Goal: Task Accomplishment & Management: Use online tool/utility

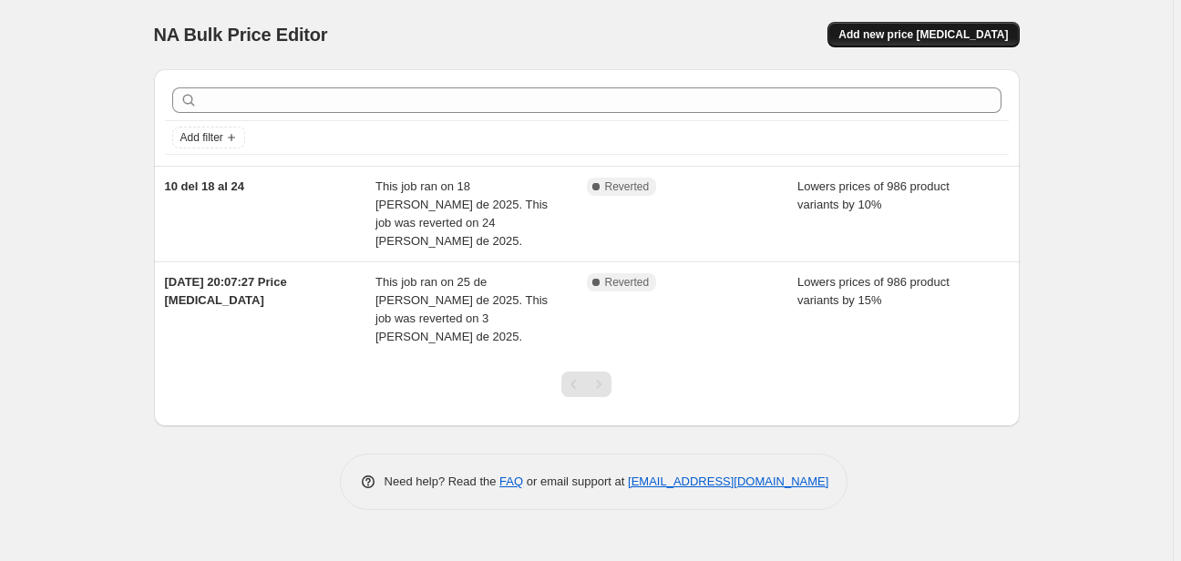
click at [988, 33] on span "Add new price [MEDICAL_DATA]" at bounding box center [922, 34] width 169 height 15
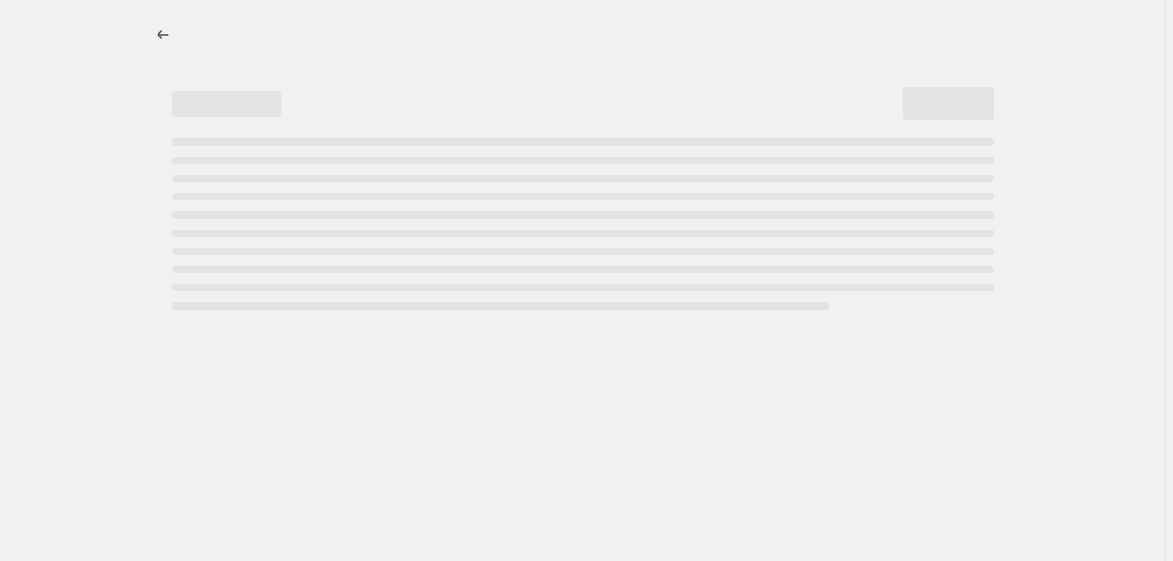
select select "percentage"
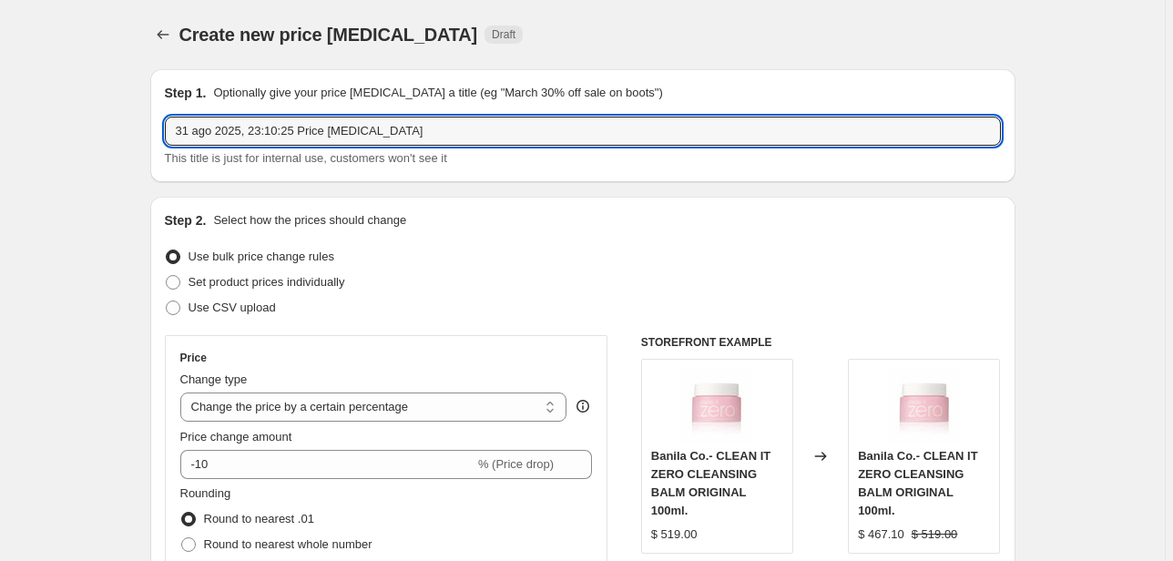
drag, startPoint x: 409, startPoint y: 128, endPoint x: 117, endPoint y: 126, distance: 292.4
type input "v"
type input "VIVAMEXICO"
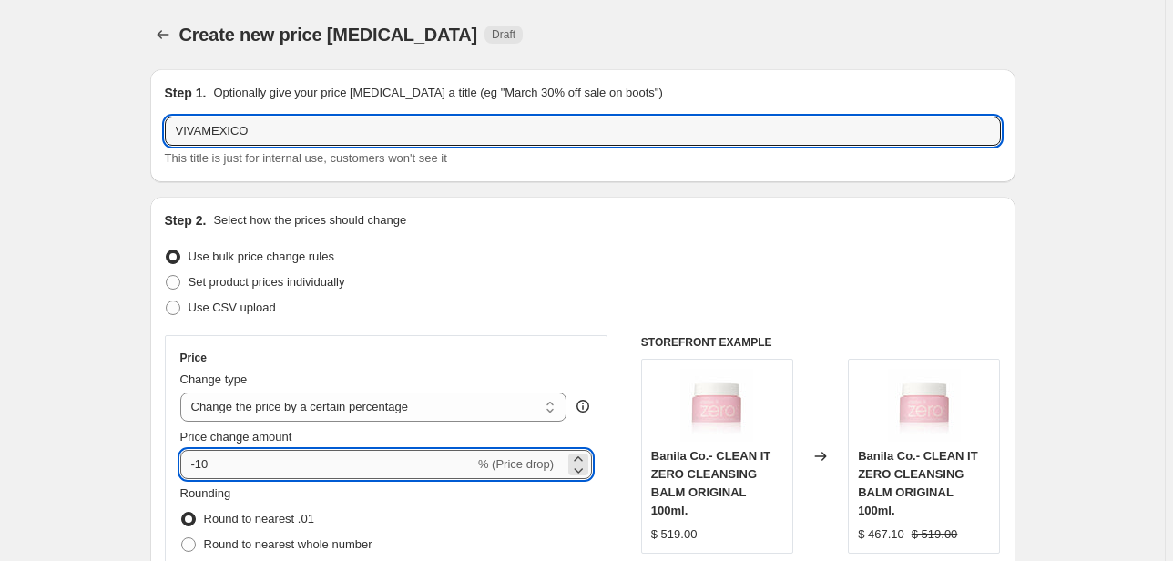
click at [241, 465] on input "-10" at bounding box center [327, 464] width 294 height 29
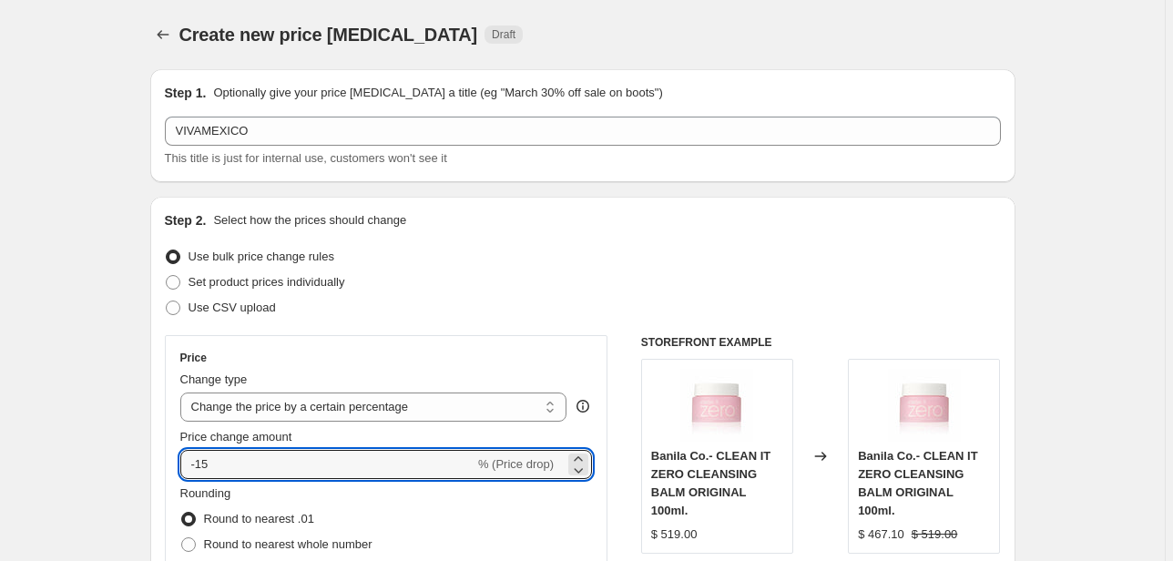
type input "-15"
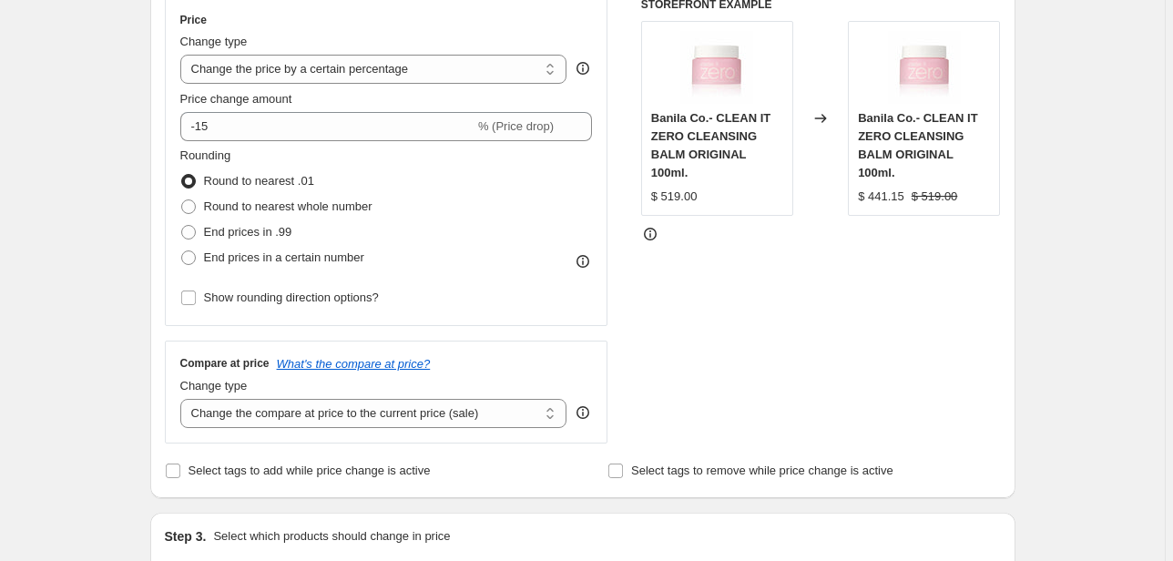
scroll to position [364, 0]
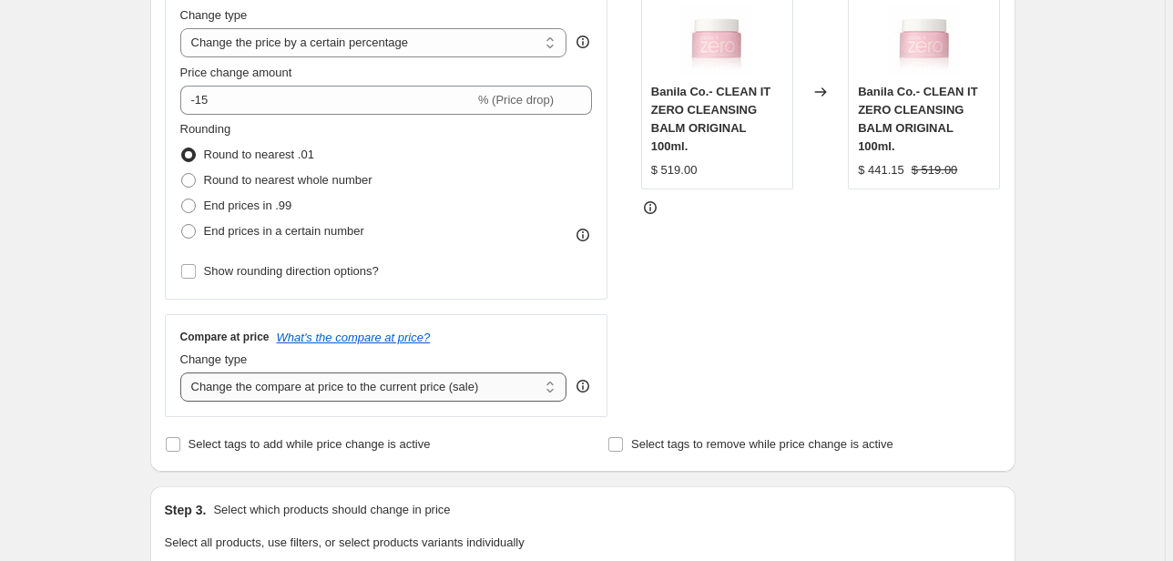
click at [485, 388] on select "Change the compare at price to the current price (sale) Change the compare at p…" at bounding box center [373, 387] width 387 height 29
click at [183, 373] on select "Change the compare at price to the current price (sale) Change the compare at p…" at bounding box center [373, 387] width 387 height 29
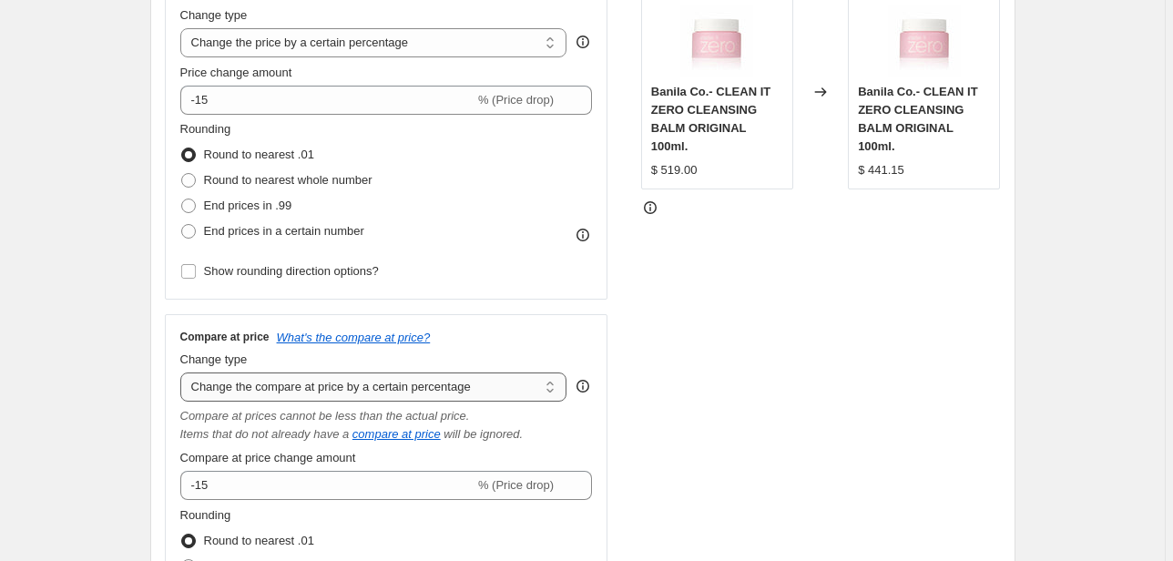
click at [538, 384] on select "Change the compare at price to the current price (sale) Change the compare at p…" at bounding box center [373, 387] width 387 height 29
select select "pp"
click at [183, 373] on select "Change the compare at price to the current price (sale) Change the compare at p…" at bounding box center [373, 387] width 387 height 29
type input "20"
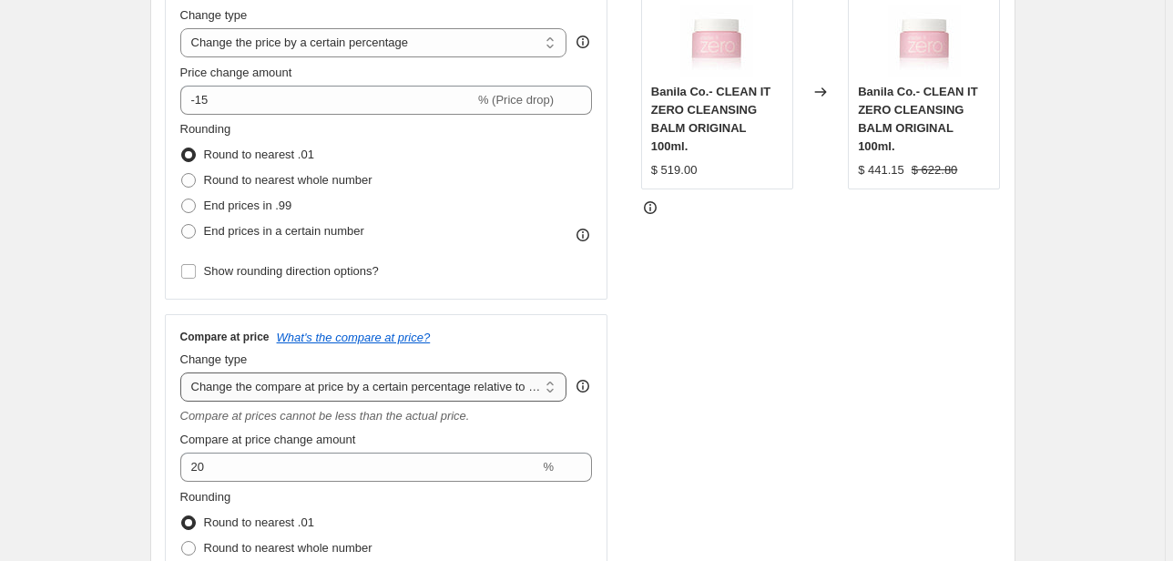
click at [479, 394] on select "Change the compare at price to the current price (sale) Change the compare at p…" at bounding box center [373, 387] width 387 height 29
click at [183, 373] on select "Change the compare at price to the current price (sale) Change the compare at p…" at bounding box center [373, 387] width 387 height 29
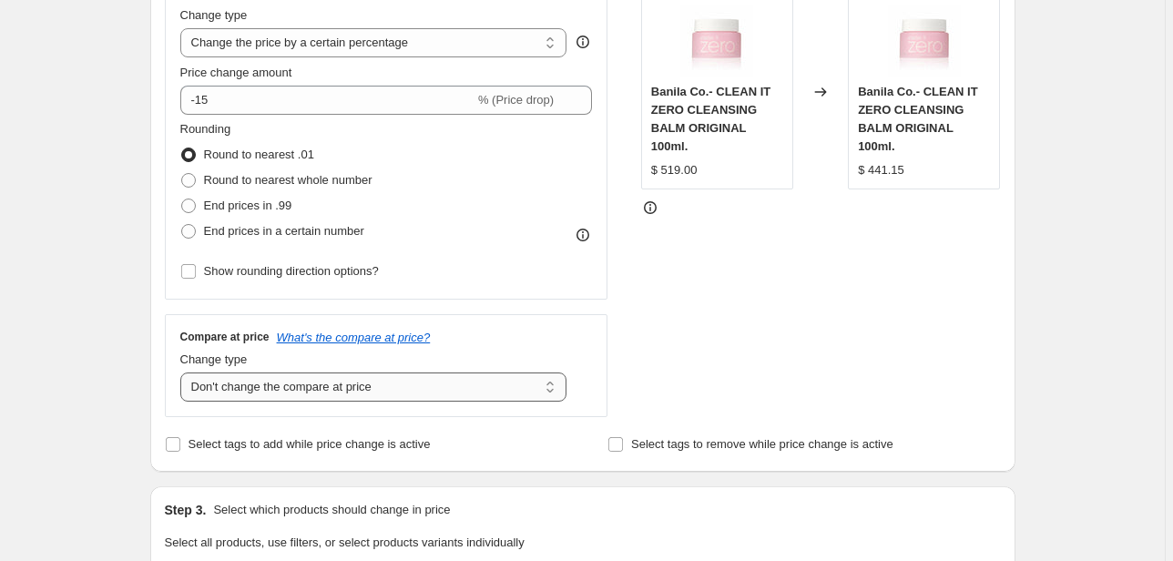
click at [415, 386] on select "Change the compare at price to the current price (sale) Change the compare at p…" at bounding box center [373, 387] width 387 height 29
click at [183, 373] on select "Change the compare at price to the current price (sale) Change the compare at p…" at bounding box center [373, 387] width 387 height 29
click at [384, 393] on select "Change the compare at price to the current price (sale) Change the compare at p…" at bounding box center [373, 387] width 387 height 29
click at [183, 373] on select "Change the compare at price to the current price (sale) Change the compare at p…" at bounding box center [373, 387] width 387 height 29
click at [376, 397] on select "Change the compare at price to the current price (sale) Change the compare at p…" at bounding box center [373, 387] width 387 height 29
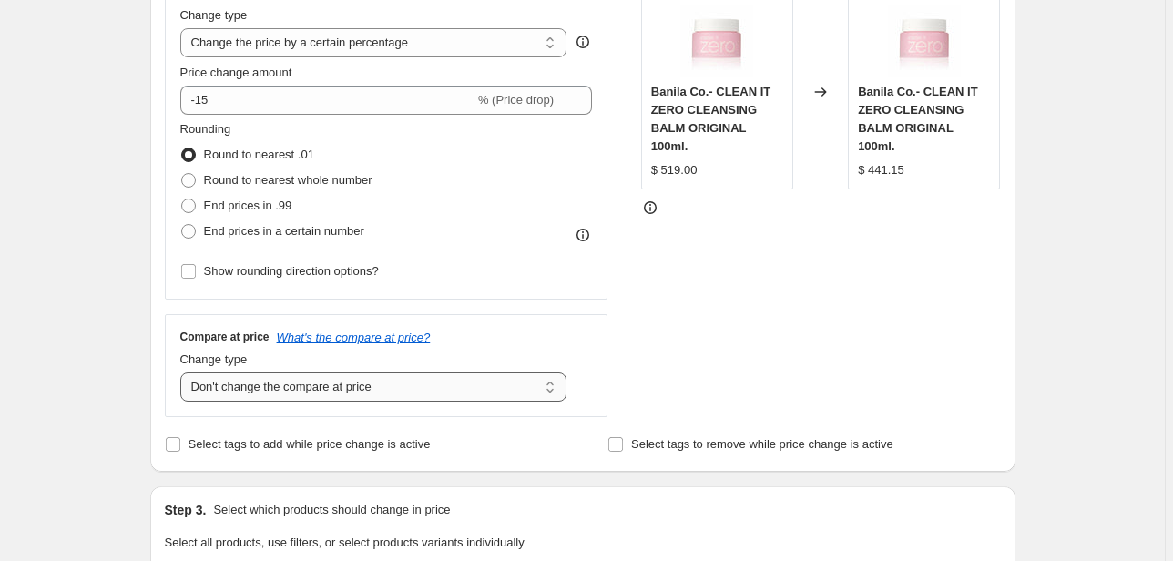
select select "ep"
click at [183, 373] on select "Change the compare at price to the current price (sale) Change the compare at p…" at bounding box center [373, 387] width 387 height 29
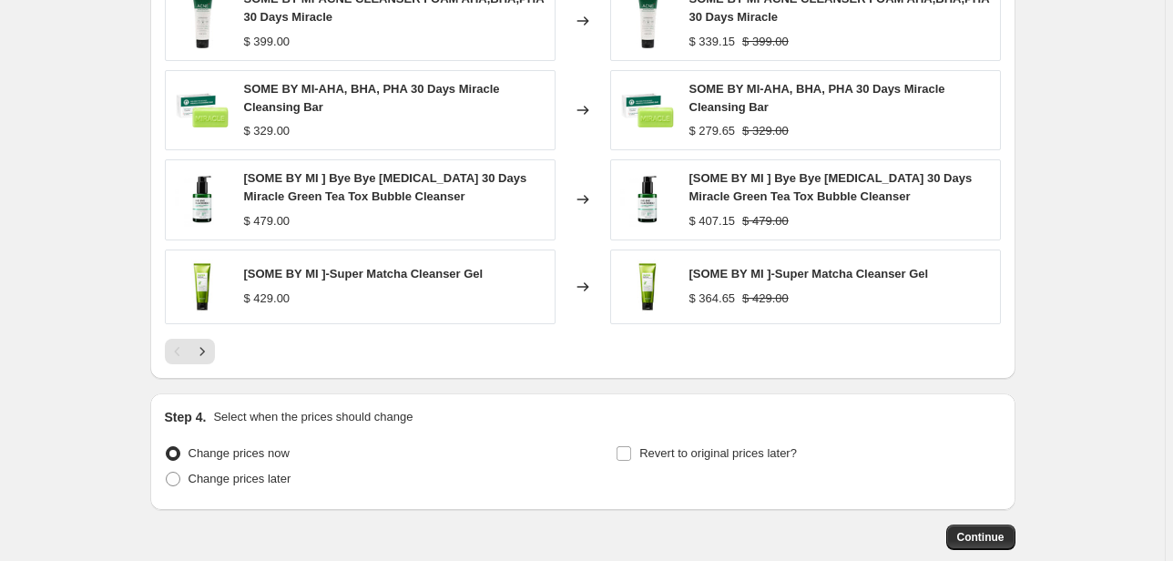
scroll to position [1282, 0]
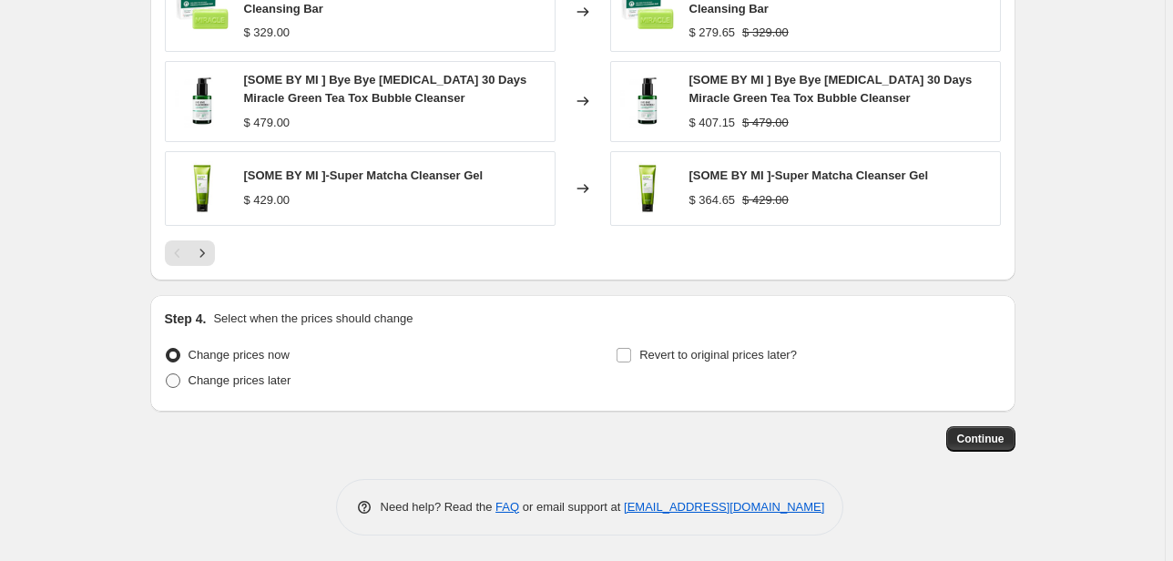
click at [177, 381] on span at bounding box center [173, 381] width 15 height 15
click at [167, 374] on input "Change prices later" at bounding box center [166, 374] width 1 height 1
radio input "true"
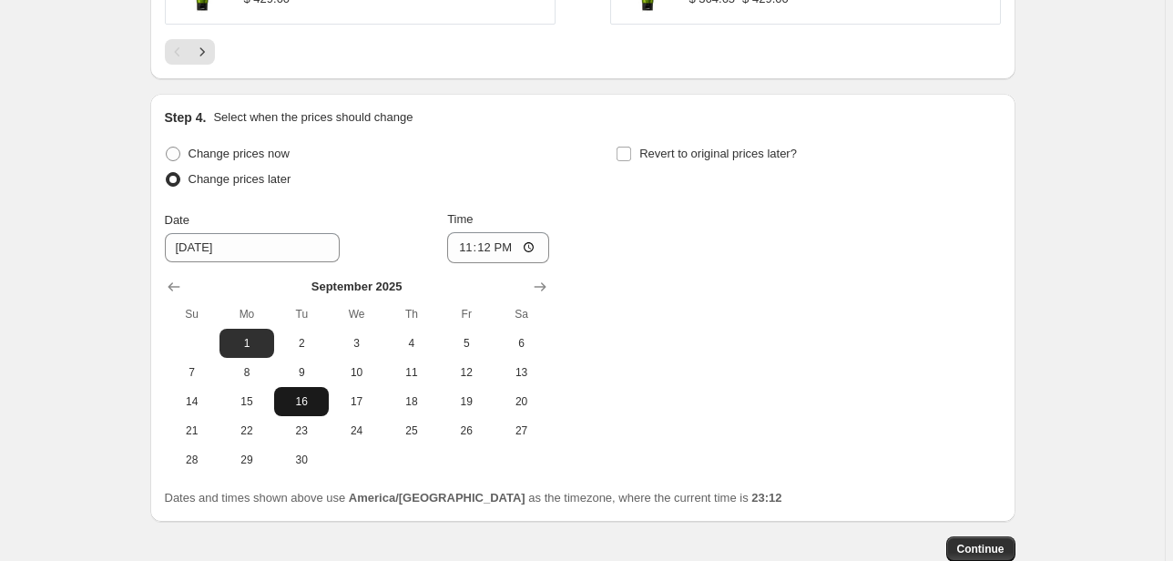
scroll to position [1500, 0]
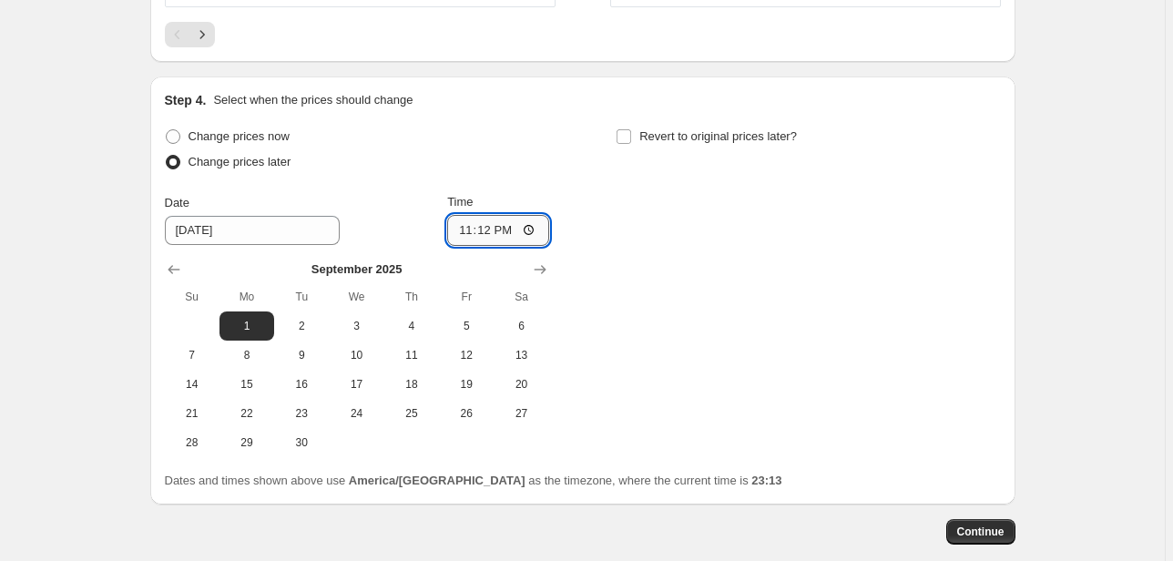
click at [537, 230] on input "23:12" at bounding box center [498, 230] width 102 height 31
type input "00:00"
click at [717, 363] on div "Change prices now Change prices later Date [DATE] Time 00:00 [DATE] Su Mo Tu We…" at bounding box center [583, 290] width 836 height 333
click at [630, 133] on input "Revert to original prices later?" at bounding box center [624, 136] width 15 height 15
checkbox input "true"
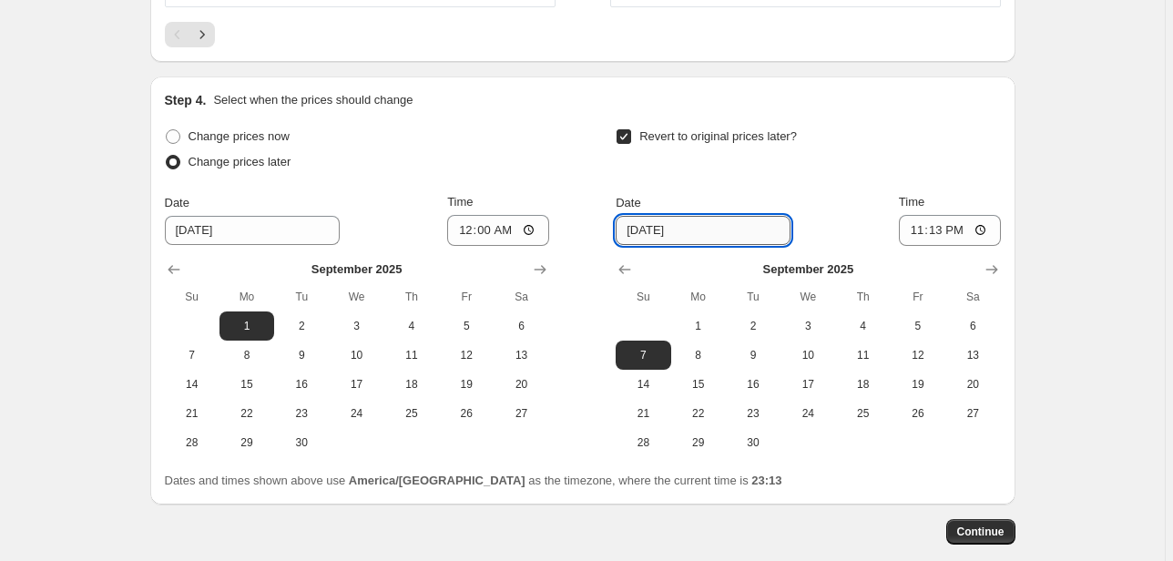
click at [684, 235] on input "[DATE]" at bounding box center [703, 230] width 175 height 29
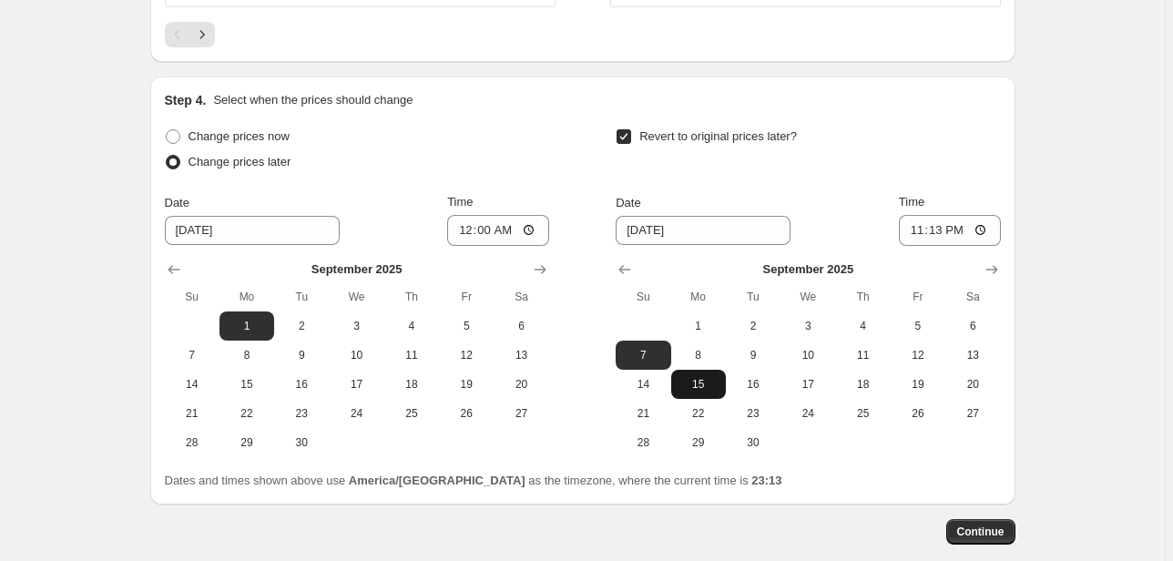
click at [710, 387] on span "15" at bounding box center [699, 384] width 40 height 15
type input "[DATE]"
click at [988, 233] on input "23:13" at bounding box center [950, 230] width 102 height 31
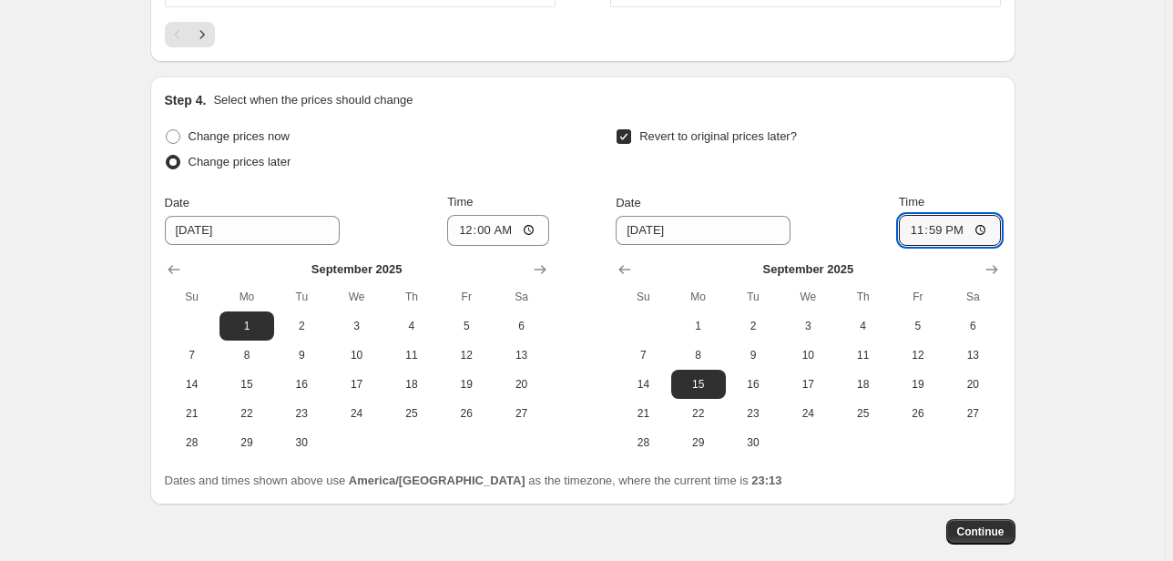
type input "23:59"
click at [989, 530] on span "Continue" at bounding box center [980, 532] width 47 height 15
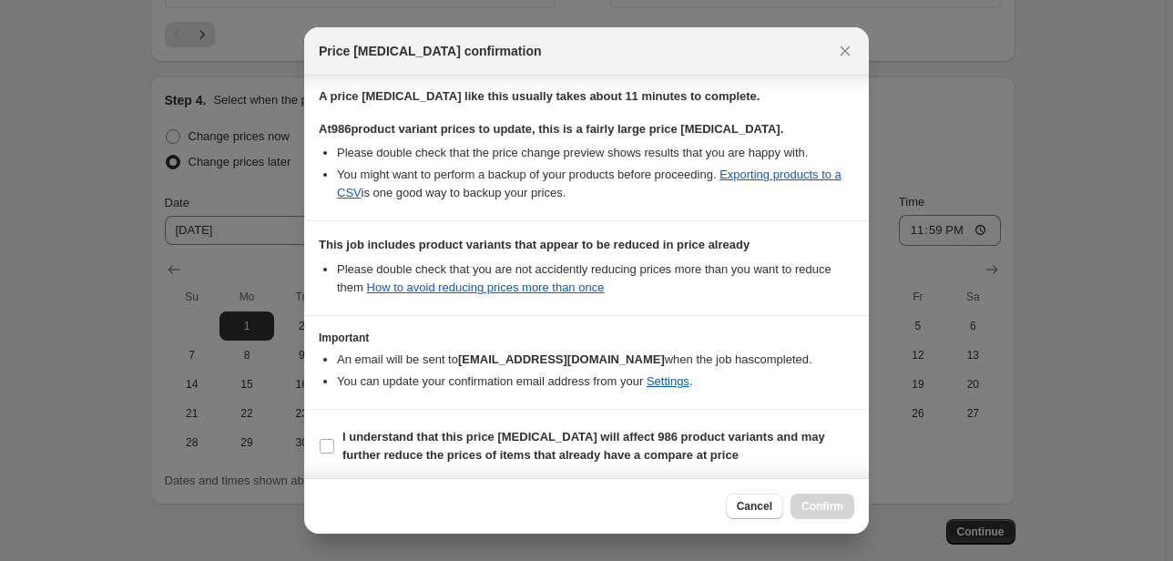
scroll to position [301, 0]
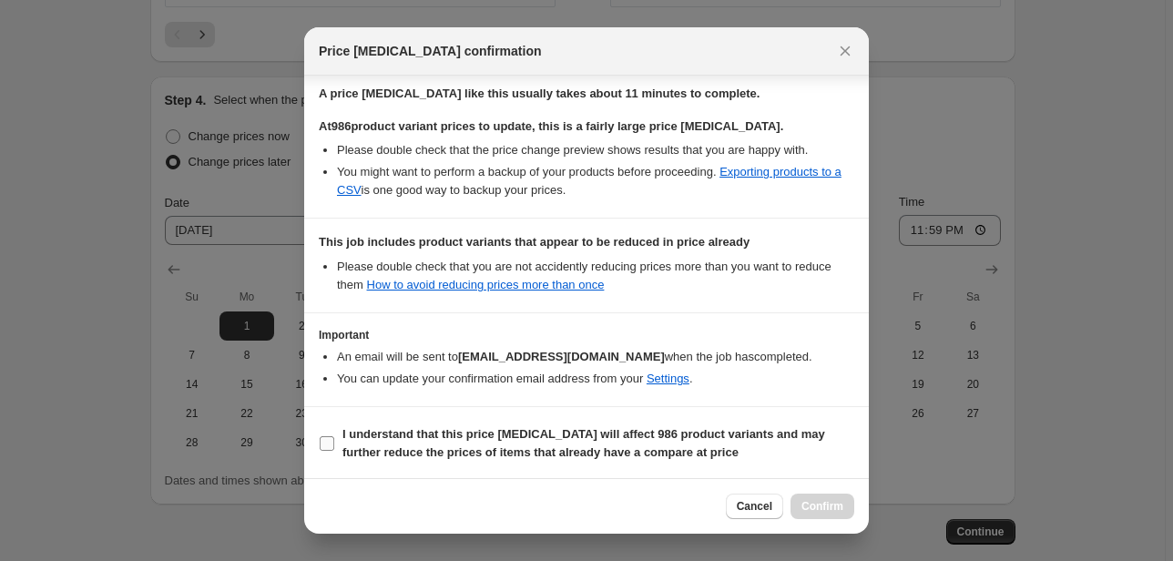
click at [328, 443] on input "I understand that this price [MEDICAL_DATA] will affect 986 product variants an…" at bounding box center [327, 443] width 15 height 15
checkbox input "true"
click at [834, 510] on span "Confirm" at bounding box center [823, 506] width 42 height 15
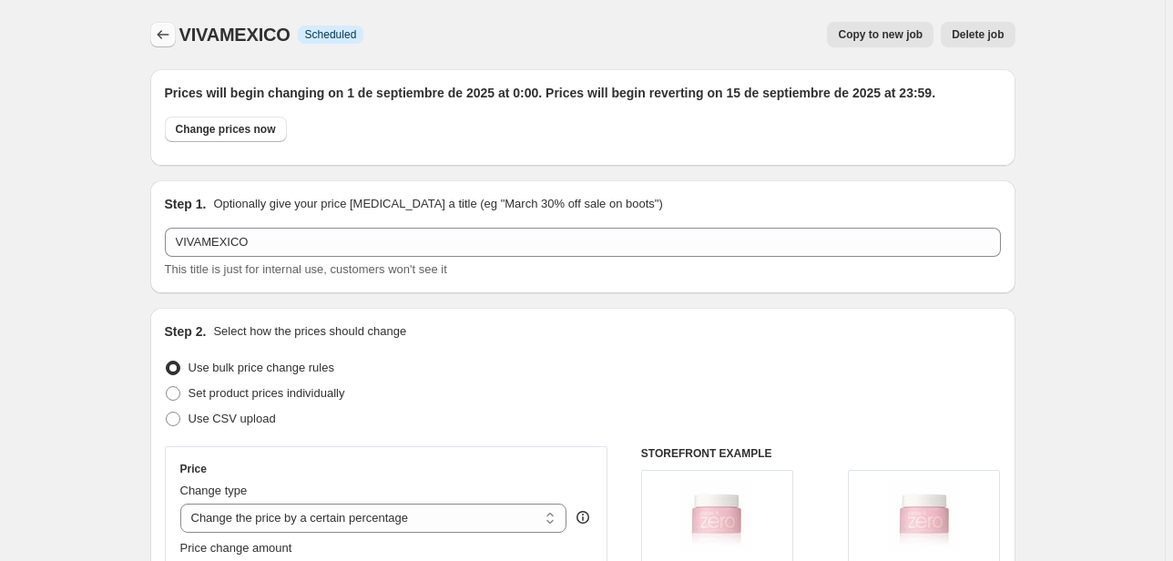
click at [164, 31] on icon "Price change jobs" at bounding box center [163, 34] width 12 height 9
